Goal: Transaction & Acquisition: Purchase product/service

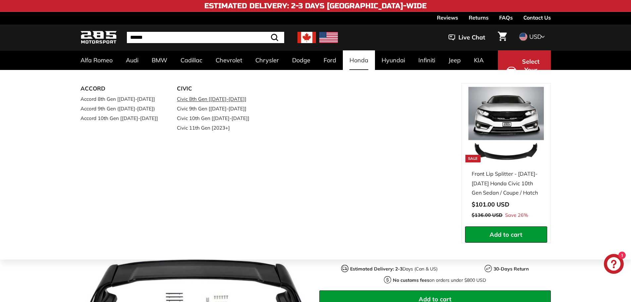
click at [202, 98] on link "Civic 8th Gen [[DATE]-[DATE]]" at bounding box center [216, 99] width 78 height 10
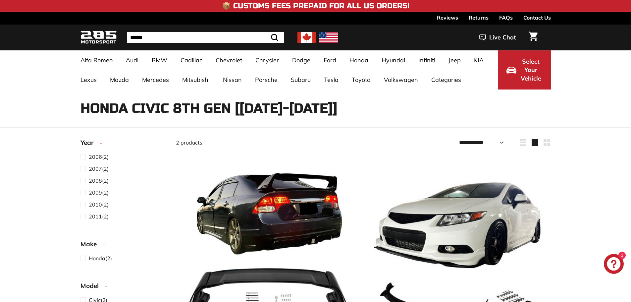
select select "**********"
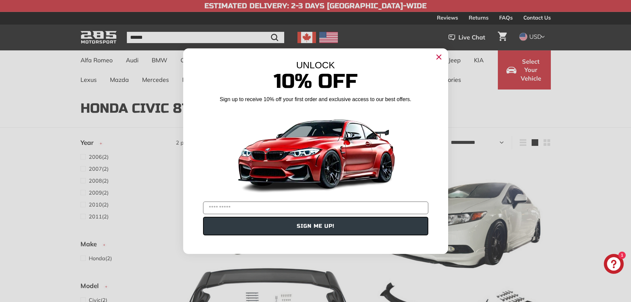
click at [439, 54] on circle "Close dialog" at bounding box center [439, 57] width 10 height 10
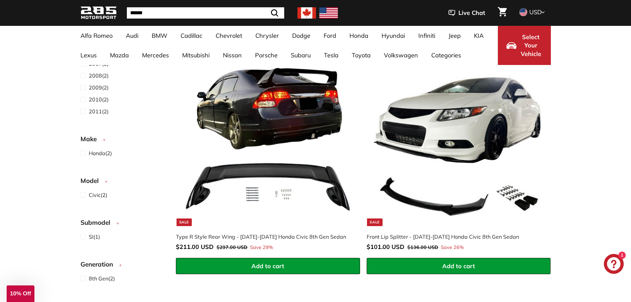
scroll to position [155, 0]
